Goal: Communication & Community: Share content

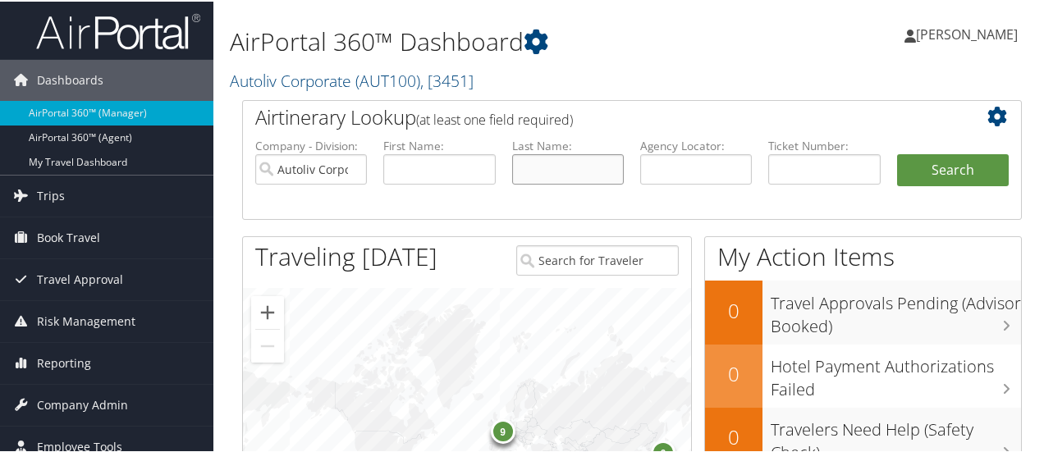
click at [548, 162] on input "text" at bounding box center [568, 168] width 112 height 30
click at [70, 192] on link "Trips" at bounding box center [106, 194] width 213 height 41
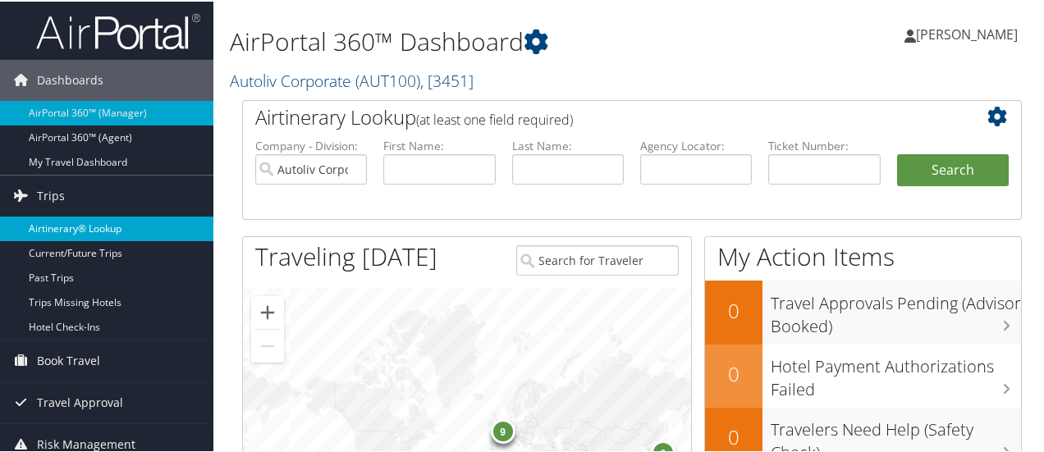
click at [148, 227] on link "Airtinerary® Lookup" at bounding box center [106, 227] width 213 height 25
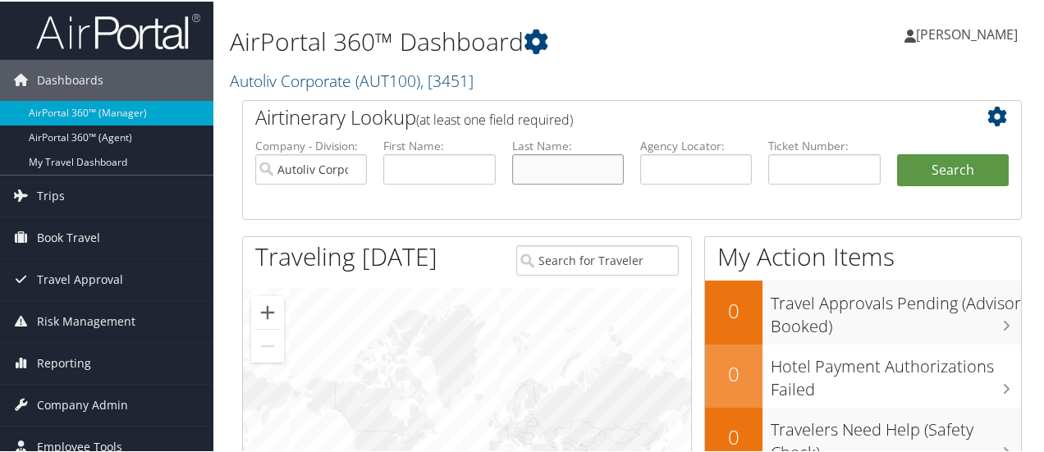
click at [576, 163] on input "text" at bounding box center [568, 168] width 112 height 30
type input "lombartemeseguer"
click at [897, 153] on button "Search" at bounding box center [953, 169] width 112 height 33
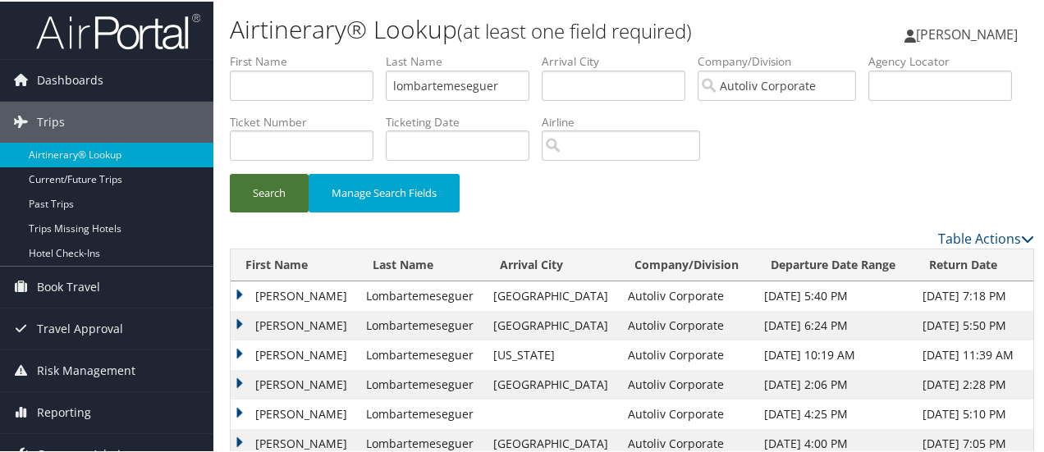
click at [282, 190] on button "Search" at bounding box center [269, 191] width 79 height 39
click at [446, 87] on input "lombartemeseguer" at bounding box center [458, 84] width 144 height 30
type input "lombarte meseguer"
click at [282, 186] on button "Search" at bounding box center [269, 191] width 79 height 39
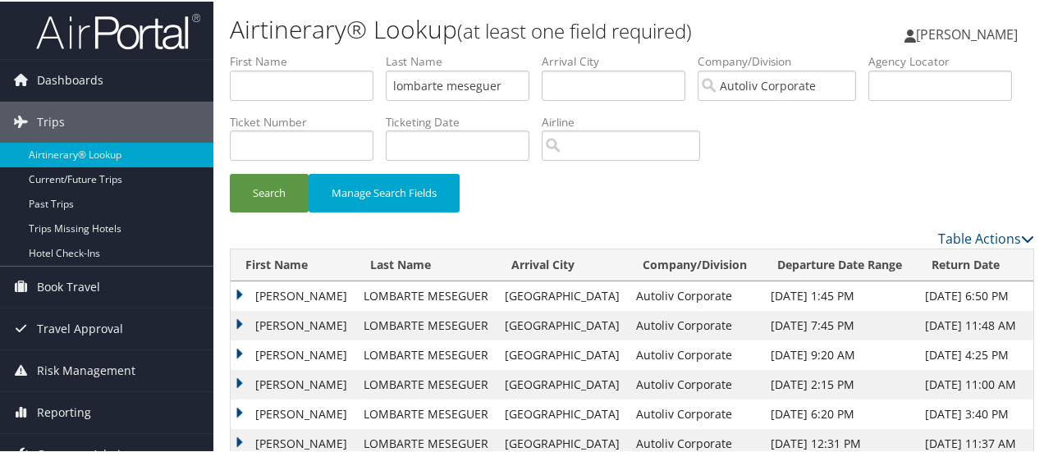
click at [236, 318] on td "JORGE" at bounding box center [293, 325] width 125 height 30
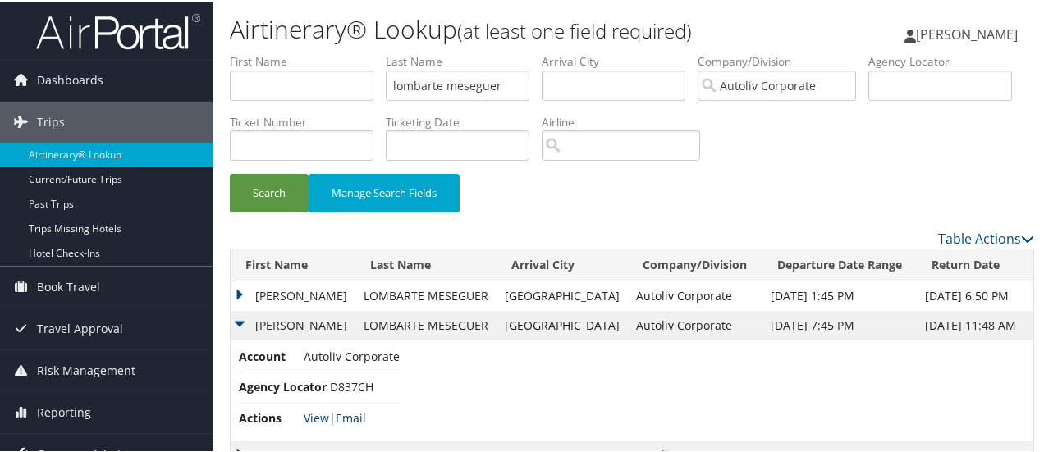
click at [361, 415] on link "Email" at bounding box center [351, 417] width 30 height 16
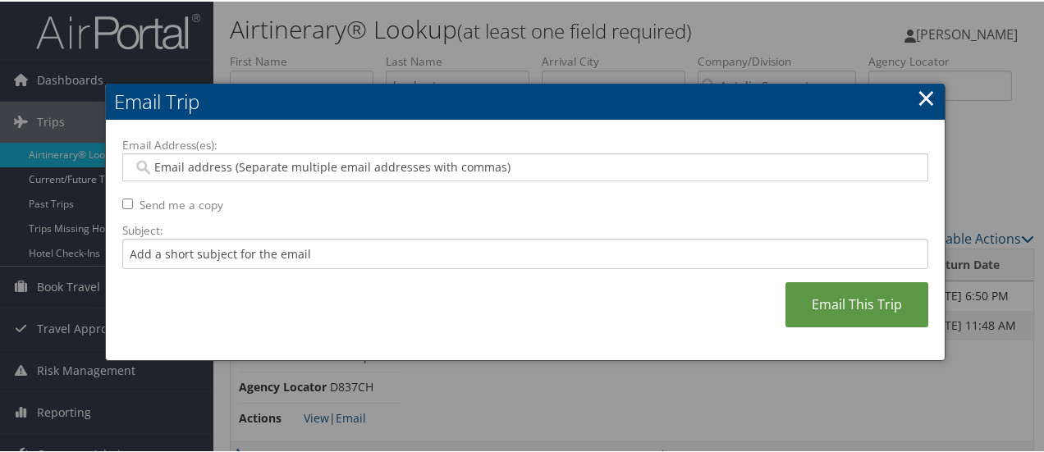
click at [226, 171] on input "Email Address(es):" at bounding box center [526, 166] width 786 height 16
type input "shelb"
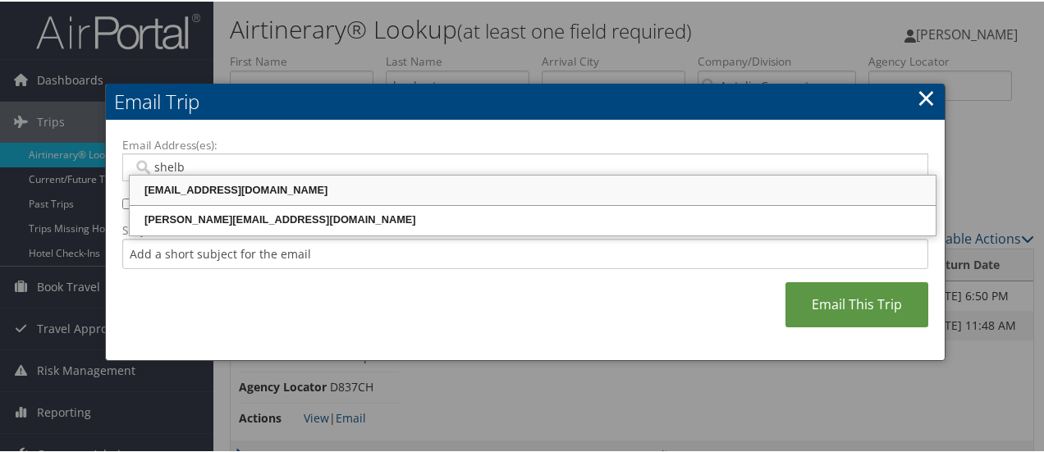
click at [317, 185] on div "SHELBY.AUILER@AUTOLIV.COM" at bounding box center [532, 189] width 801 height 16
type input "SHELBY.AUILER@AUTOLIV.COM"
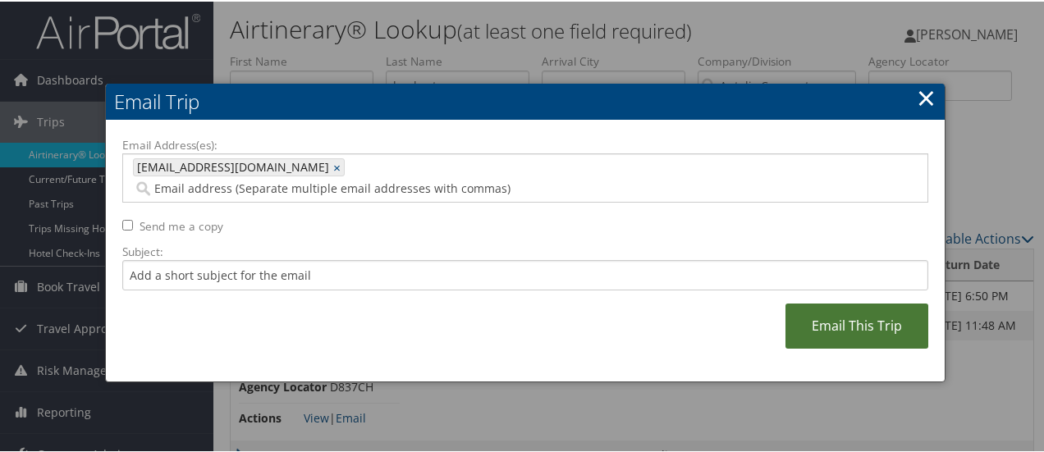
click at [887, 314] on link "Email This Trip" at bounding box center [857, 324] width 143 height 45
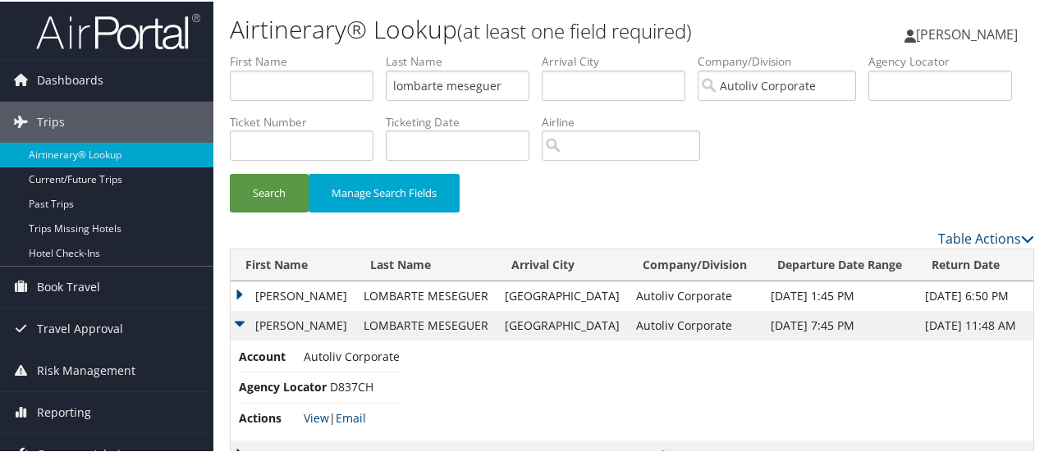
click at [241, 289] on td "JORGE" at bounding box center [293, 295] width 125 height 30
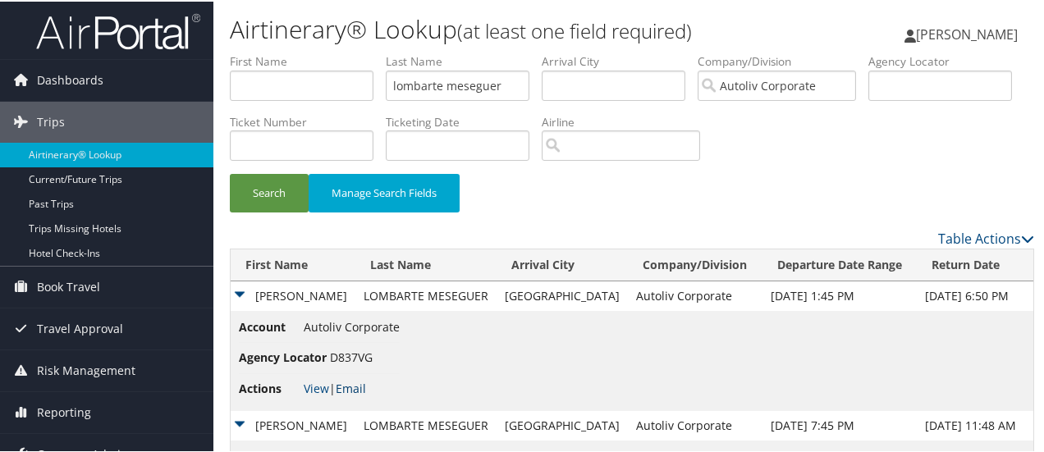
click at [358, 385] on link "Email" at bounding box center [351, 387] width 30 height 16
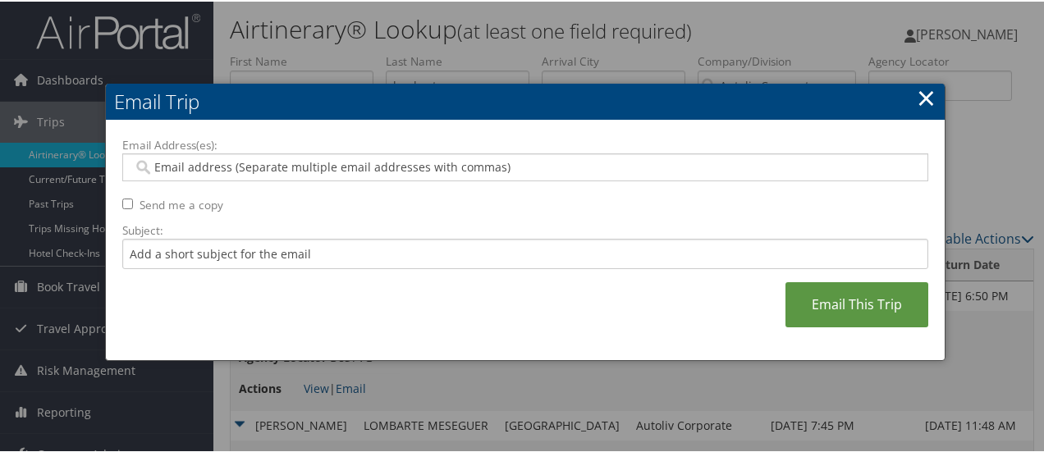
click at [225, 162] on input "Email Address(es):" at bounding box center [526, 166] width 786 height 16
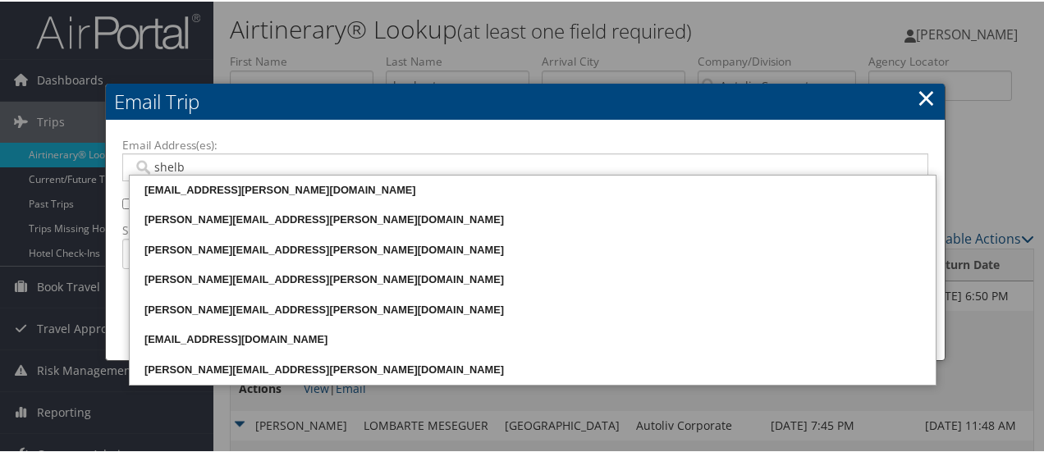
type input "shelby"
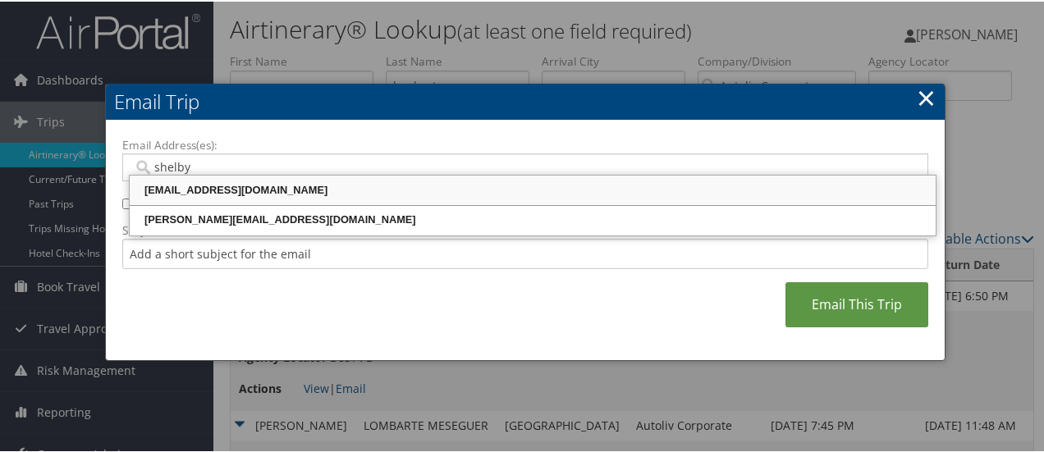
click at [253, 190] on div "SHELBY.AUILER@AUTOLIV.COM" at bounding box center [532, 189] width 801 height 16
type input "SHELBY.AUILER@AUTOLIV.COM"
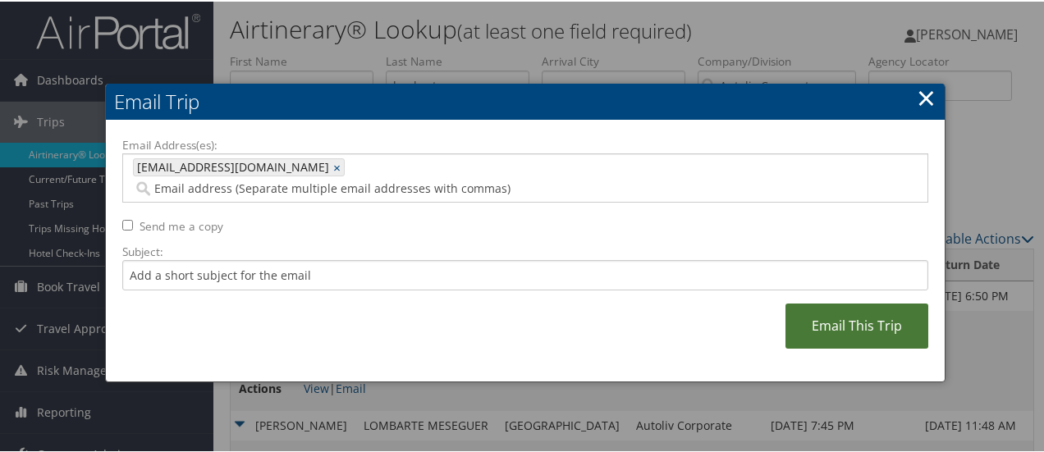
click at [865, 307] on link "Email This Trip" at bounding box center [857, 324] width 143 height 45
